Goal: Information Seeking & Learning: Learn about a topic

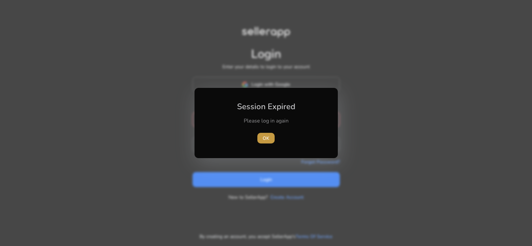
type input "**********"
click at [265, 141] on span "OK" at bounding box center [266, 138] width 7 height 7
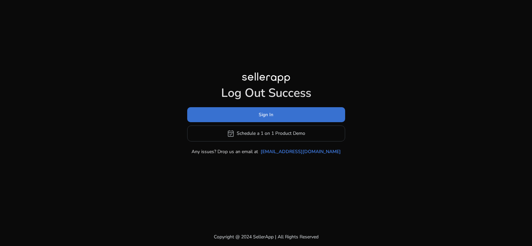
click at [274, 117] on span at bounding box center [266, 114] width 158 height 16
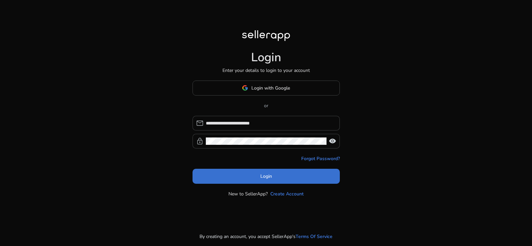
click at [246, 174] on span at bounding box center [266, 176] width 147 height 16
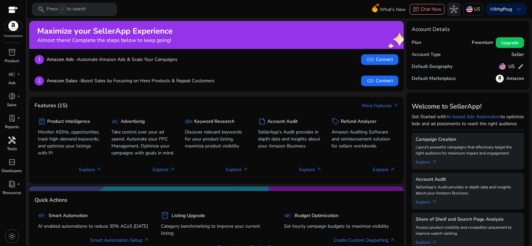
click at [13, 140] on span "handyman" at bounding box center [12, 140] width 8 height 8
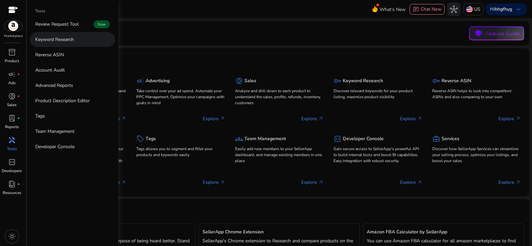
click at [66, 40] on p "Keyword Research" at bounding box center [54, 39] width 39 height 7
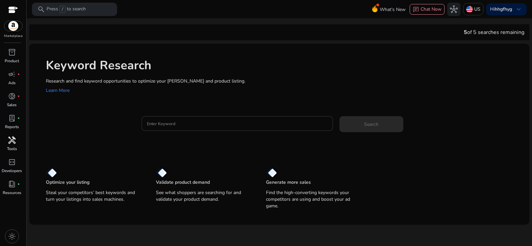
click at [158, 119] on div at bounding box center [237, 123] width 181 height 15
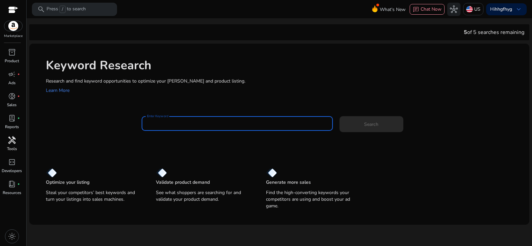
click at [162, 124] on input "Enter Keyword" at bounding box center [237, 123] width 181 height 7
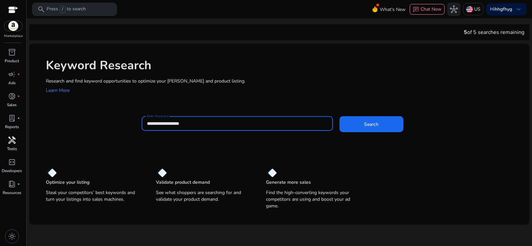
type input "**********"
click at [340, 116] on button "Search" at bounding box center [372, 124] width 64 height 16
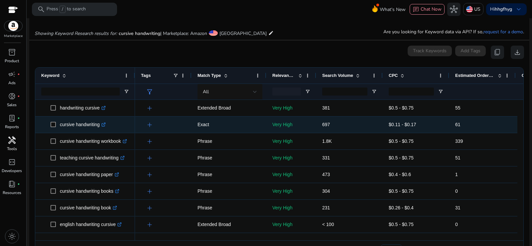
scroll to position [67, 0]
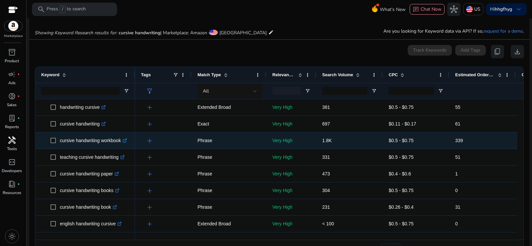
click at [98, 142] on p "cursive handwriting workbook .st0{fill:#2c8af8}" at bounding box center [93, 141] width 67 height 14
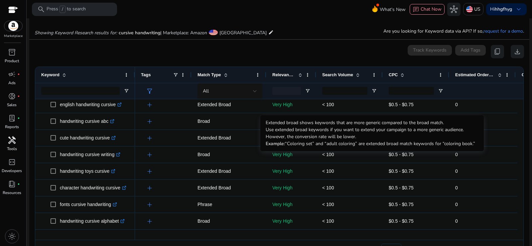
scroll to position [0, 0]
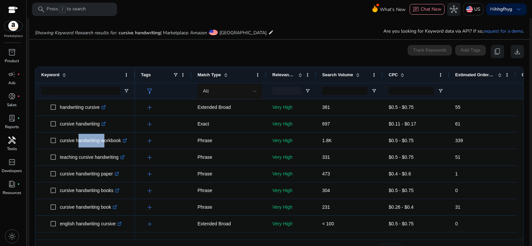
click at [329, 79] on div "Search Volume" at bounding box center [345, 75] width 47 height 13
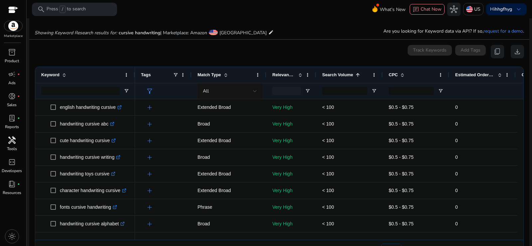
click at [329, 79] on div "Search Volume 1" at bounding box center [345, 75] width 47 height 13
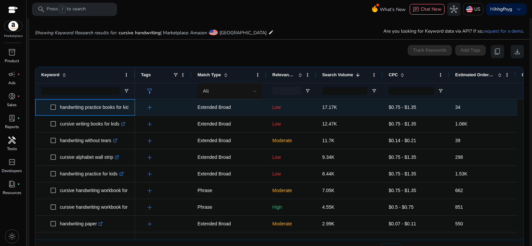
click at [97, 110] on p "handwriting practice books for kids .st0{fill:#2c8af8}" at bounding box center [99, 107] width 78 height 14
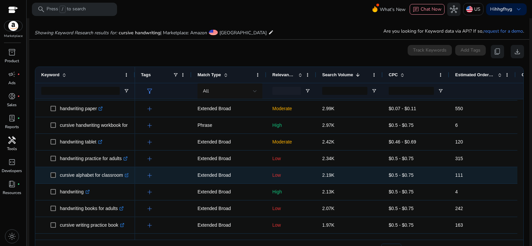
scroll to position [115, 0]
click at [80, 175] on p "cursive alphabet for classroom .st0{fill:#2c8af8}" at bounding box center [94, 175] width 69 height 14
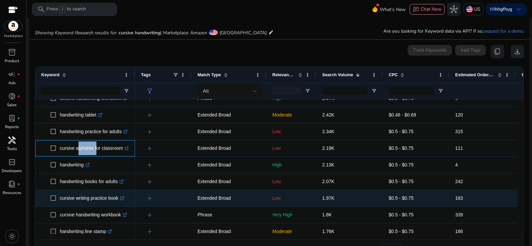
scroll to position [149, 0]
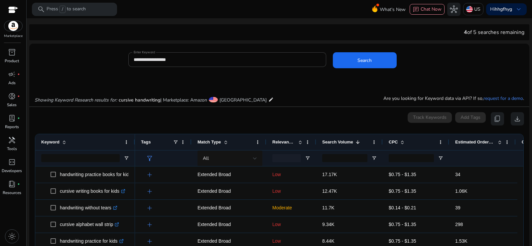
scroll to position [117, 0]
